Goal: Navigation & Orientation: Understand site structure

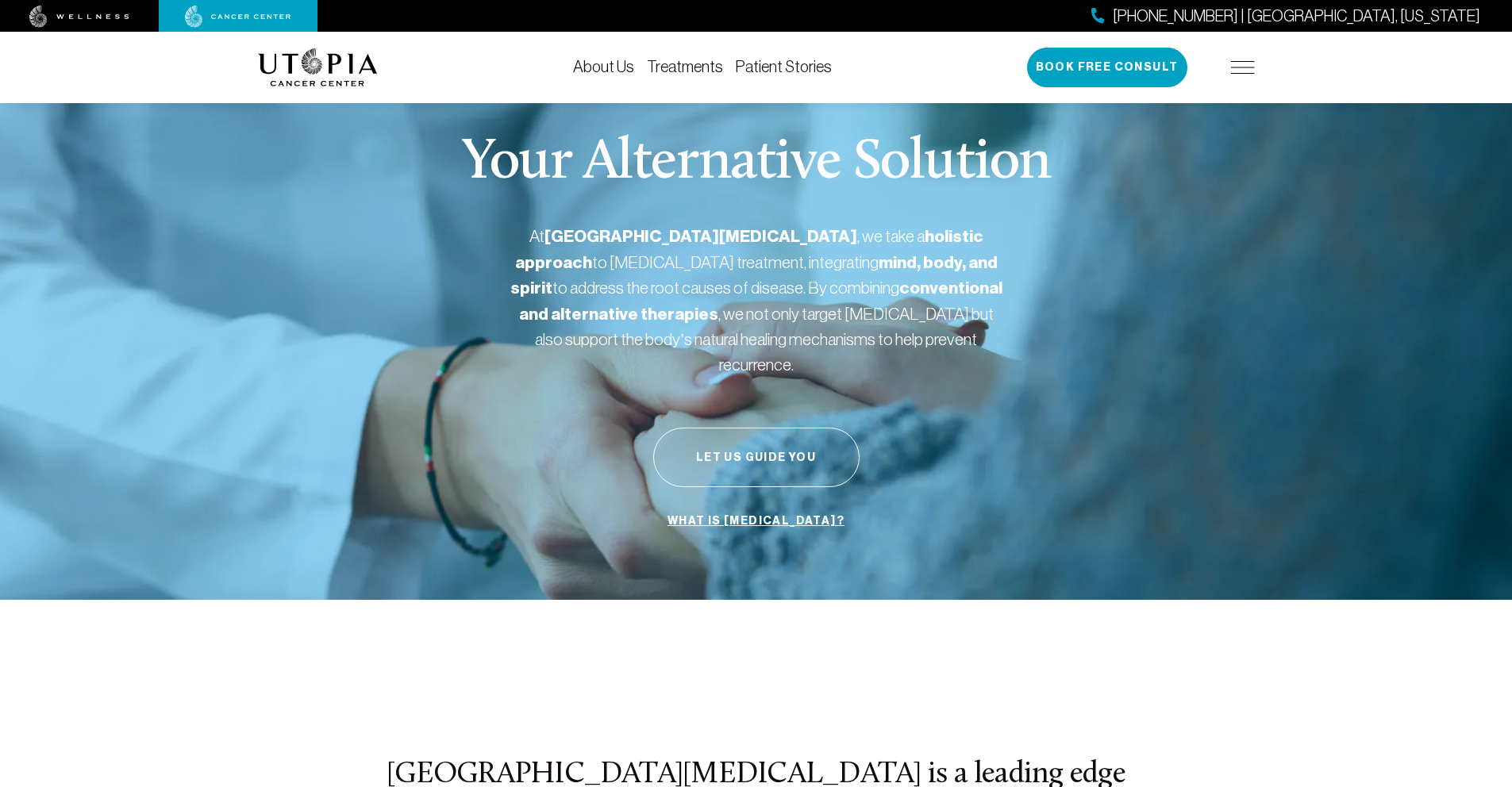
click at [814, 90] on div "About Us Treatments Patient Stories [PHONE_NUMBER] | [GEOGRAPHIC_DATA], [US_STA…" at bounding box center [756, 67] width 997 height 71
click at [798, 72] on link "Patient Stories" at bounding box center [783, 66] width 96 height 18
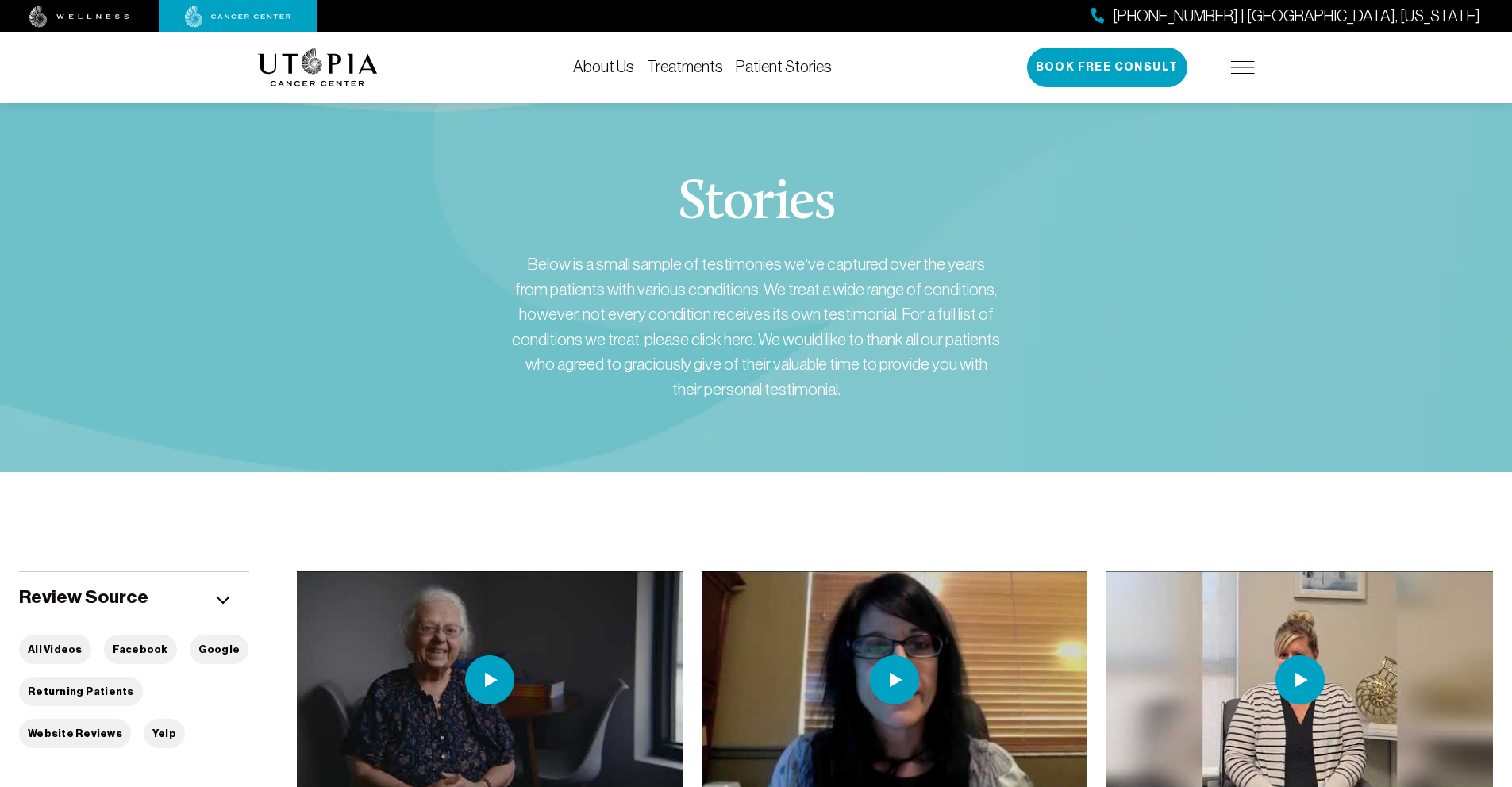
click at [1229, 67] on div "[PHONE_NUMBER] | [GEOGRAPHIC_DATA], [US_STATE] Book Free Consult" at bounding box center [1141, 67] width 227 height 40
click at [1237, 67] on img at bounding box center [1243, 67] width 24 height 13
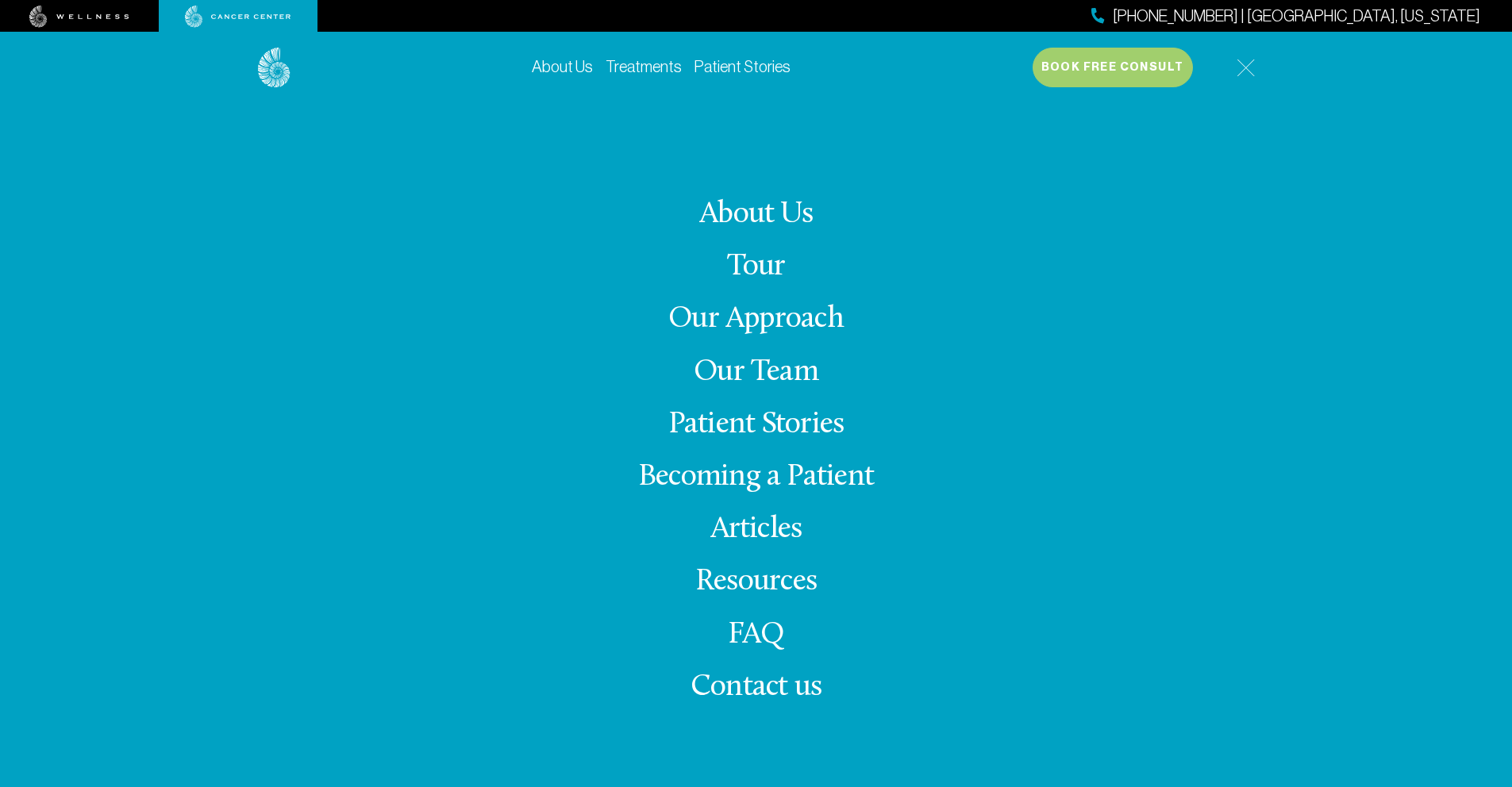
click at [107, 20] on img at bounding box center [79, 17] width 100 height 22
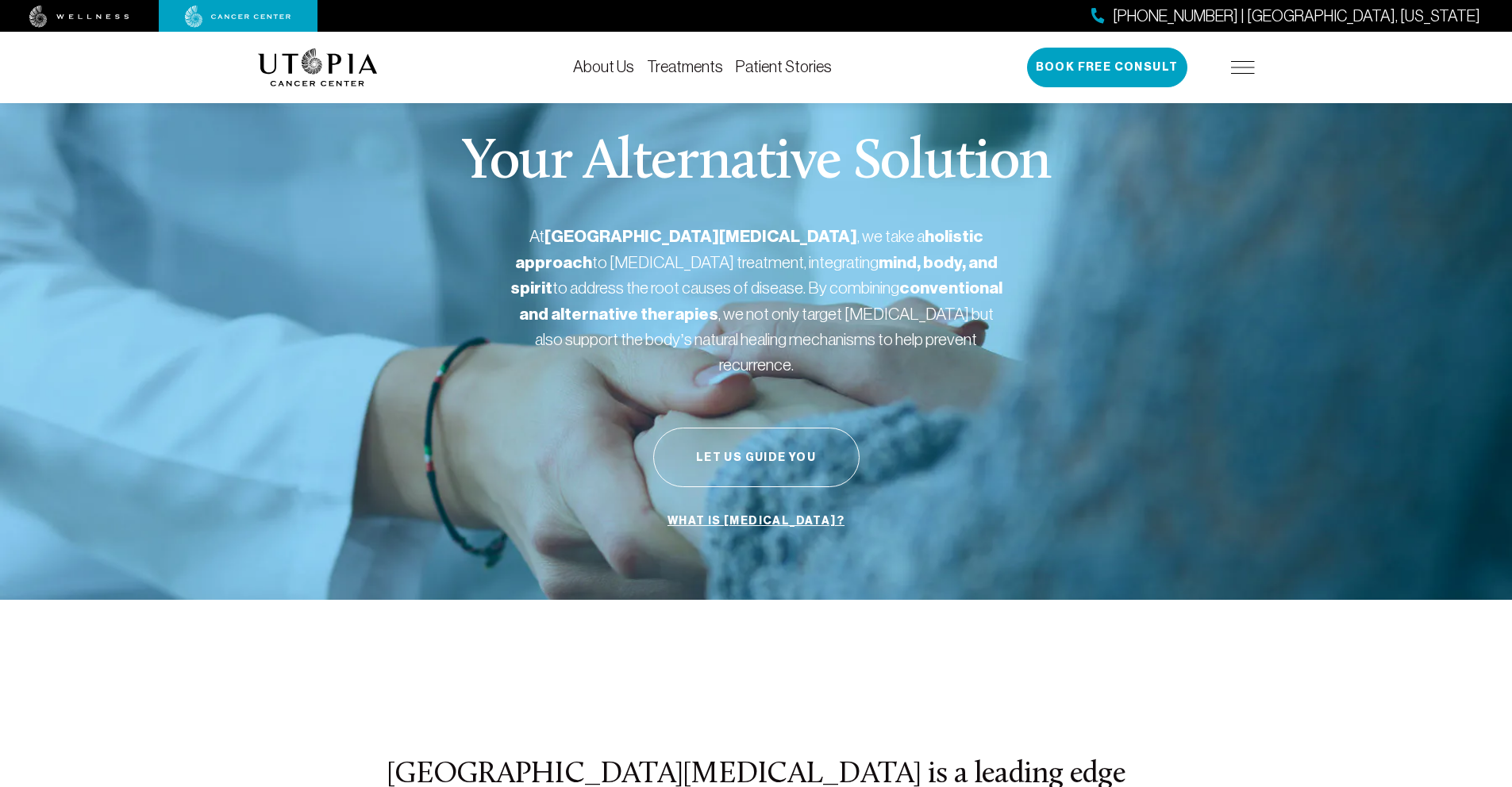
click at [1251, 58] on div "[PHONE_NUMBER] | [GEOGRAPHIC_DATA], [US_STATE] Book Free Consult" at bounding box center [1141, 67] width 227 height 40
click at [1245, 66] on img at bounding box center [1243, 67] width 24 height 13
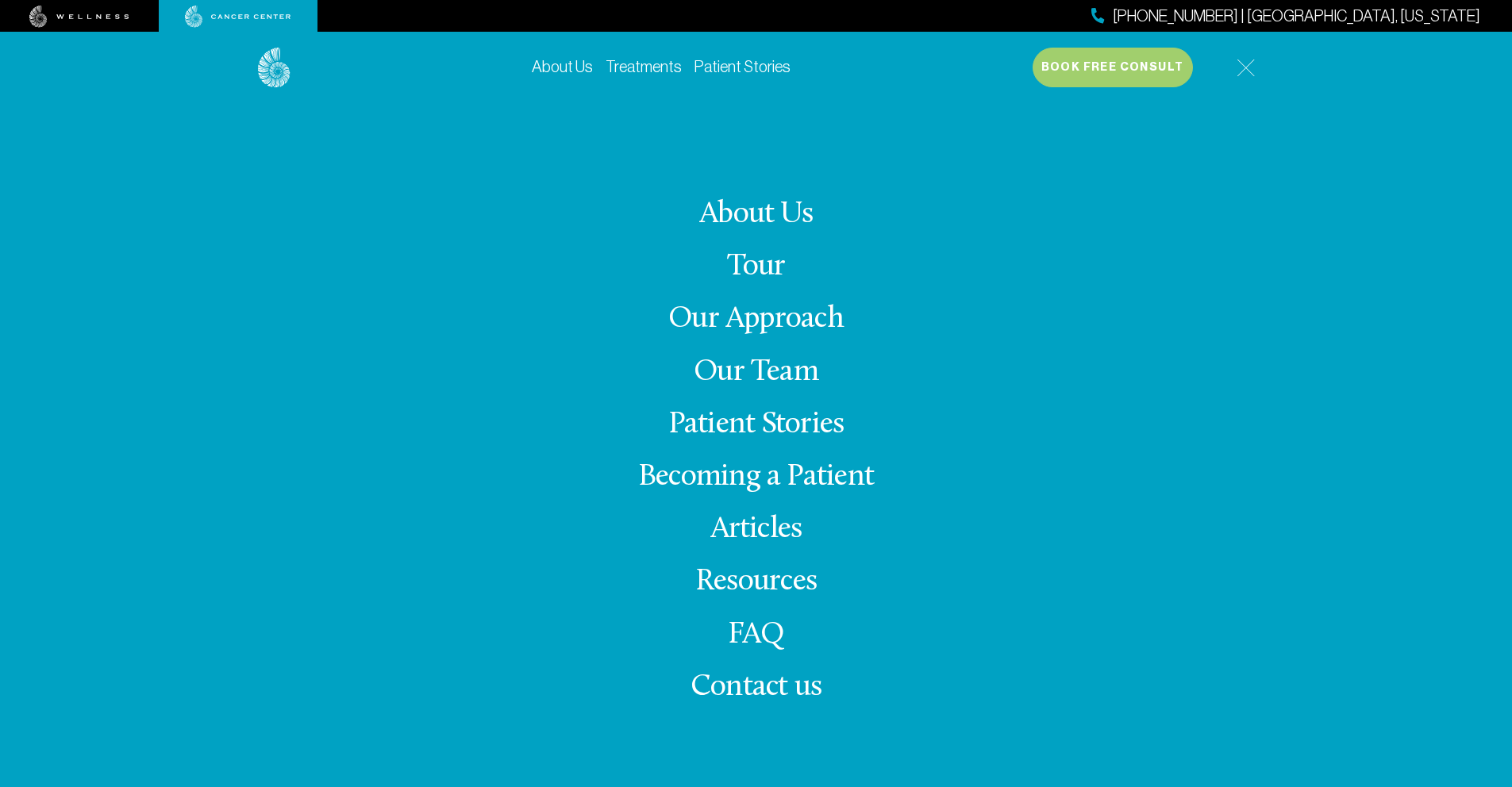
click at [775, 576] on link "Resources" at bounding box center [756, 582] width 121 height 31
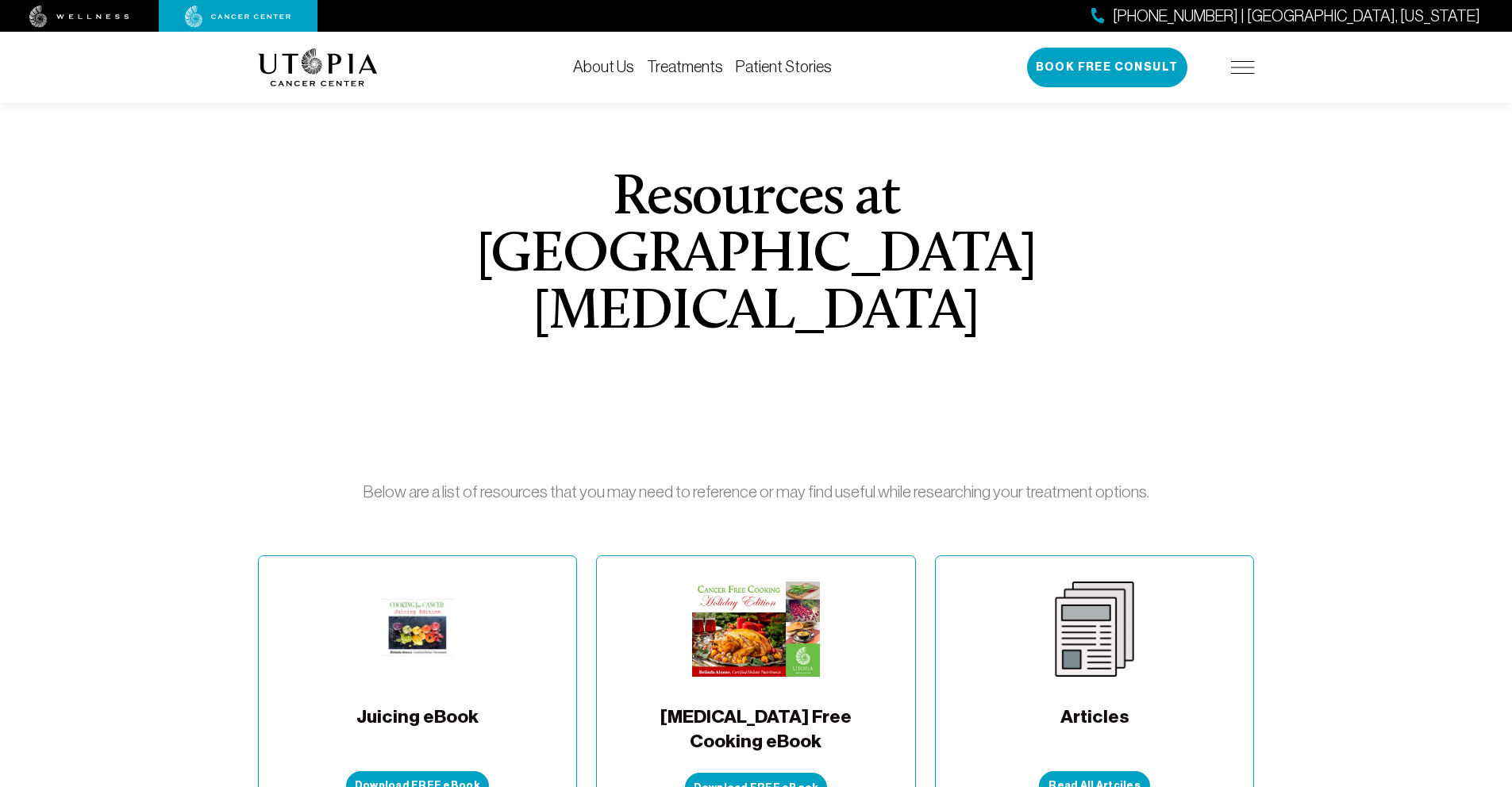
click at [1244, 69] on img at bounding box center [1243, 67] width 24 height 13
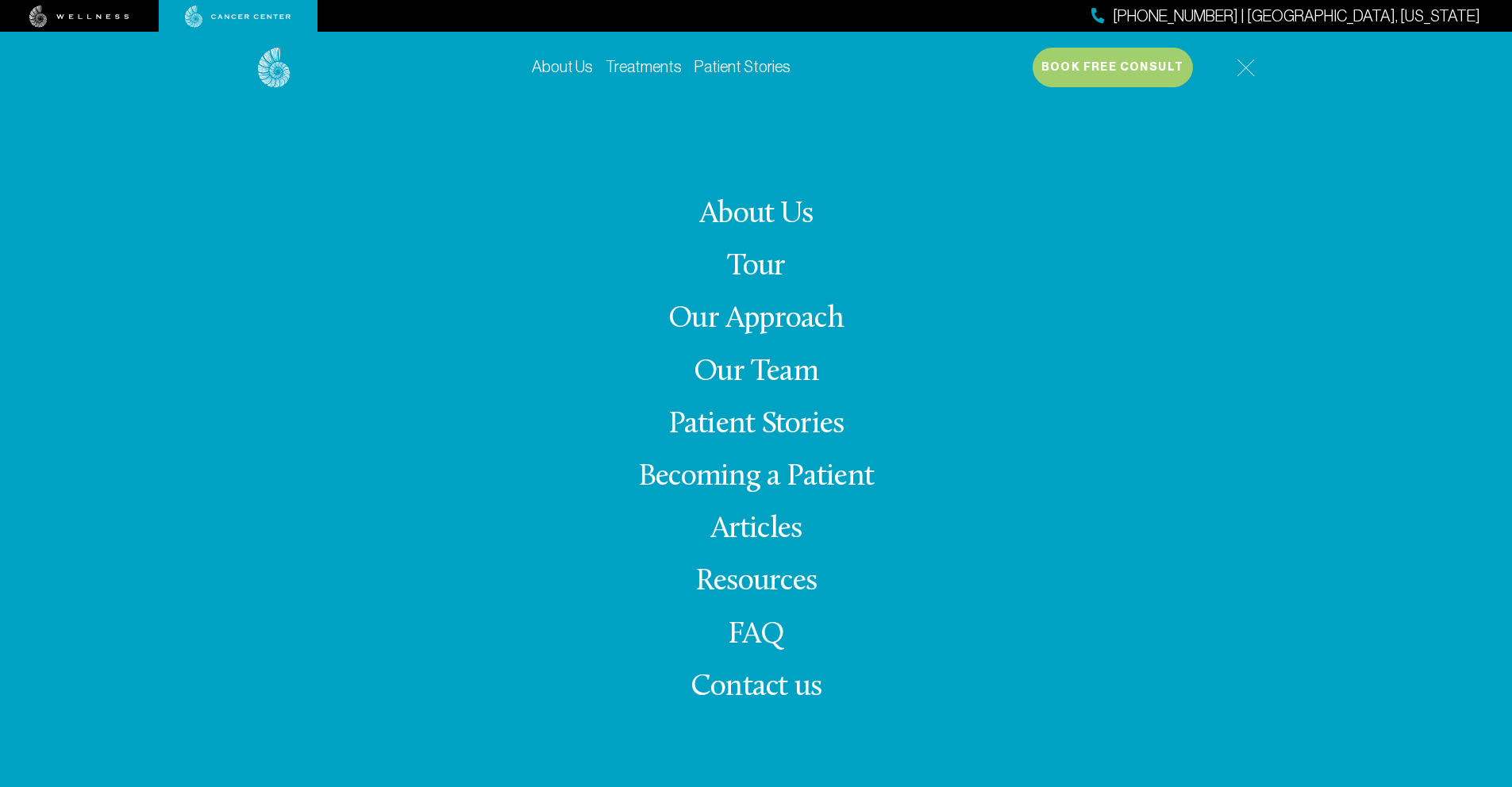
click at [773, 363] on link "Our Team" at bounding box center [756, 372] width 125 height 31
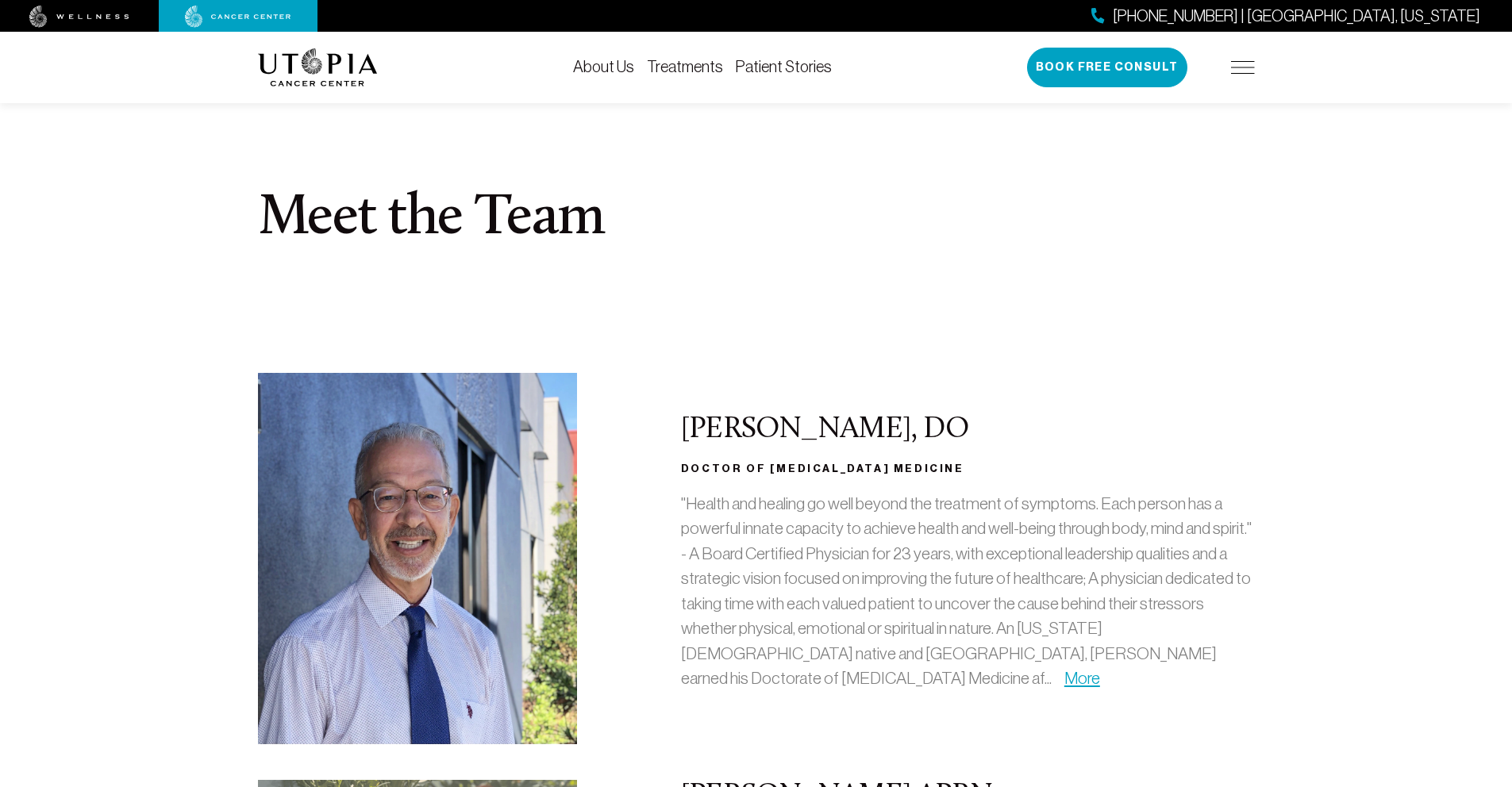
click at [363, 76] on img at bounding box center [318, 67] width 120 height 38
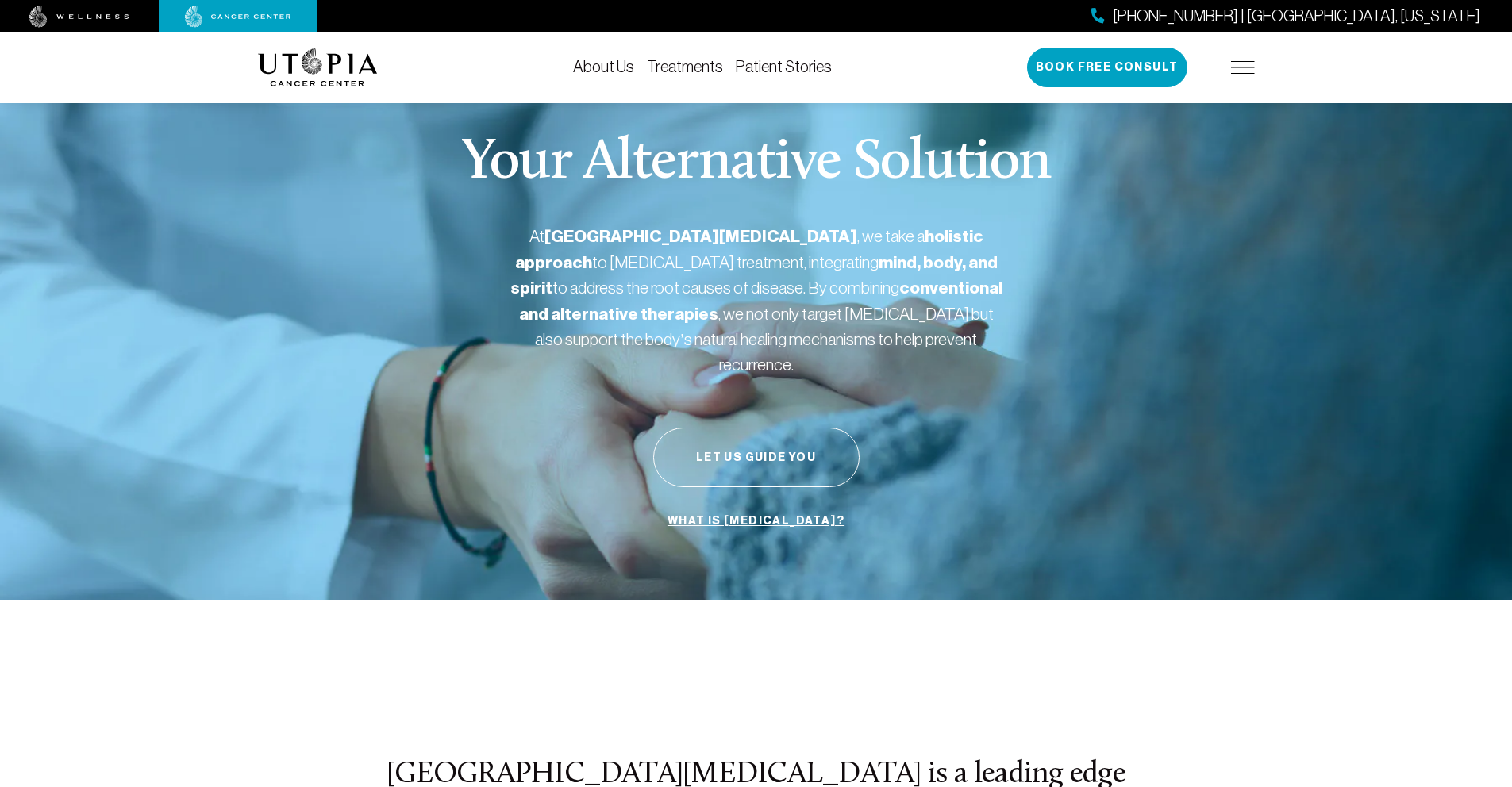
click at [114, 18] on img at bounding box center [79, 17] width 100 height 22
